Goal: Communication & Community: Answer question/provide support

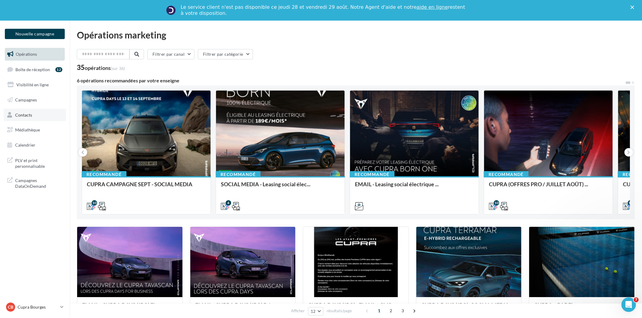
click at [31, 114] on span "Contacts" at bounding box center [23, 114] width 17 height 5
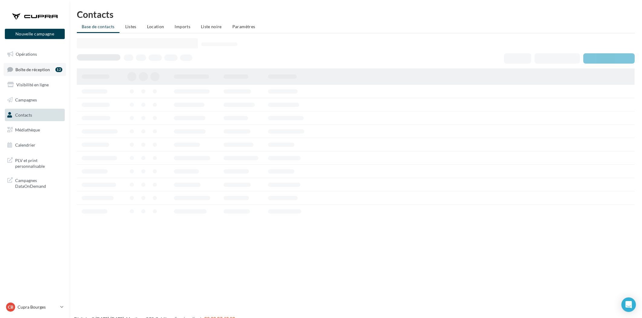
click at [36, 70] on span "Boîte de réception" at bounding box center [32, 69] width 35 height 5
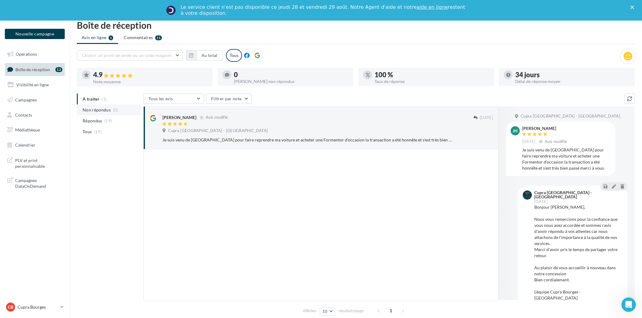
click at [106, 111] on span "Non répondus" at bounding box center [97, 110] width 28 height 6
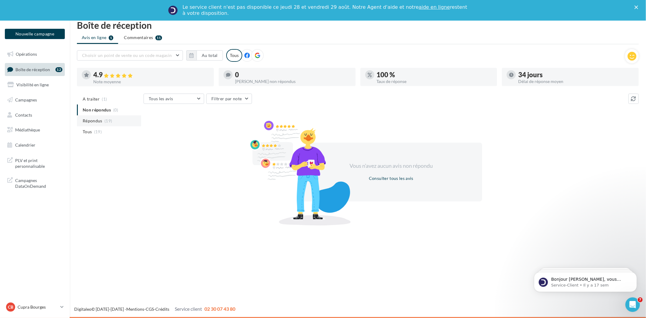
click at [104, 120] on span "(19)" at bounding box center [108, 120] width 8 height 5
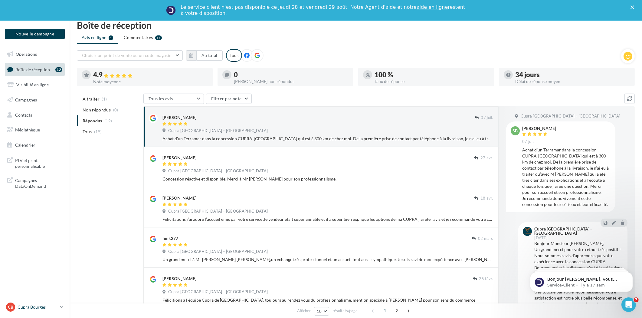
click at [31, 302] on div "CB Cupra Bourges cupra_bourges" at bounding box center [32, 306] width 52 height 9
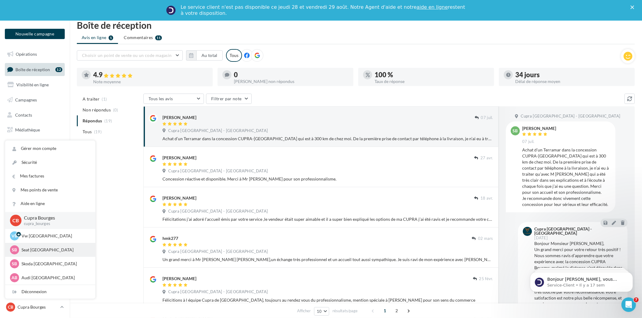
click at [48, 250] on p "Seat Bourges" at bounding box center [54, 250] width 67 height 6
